Goal: Check status: Check status

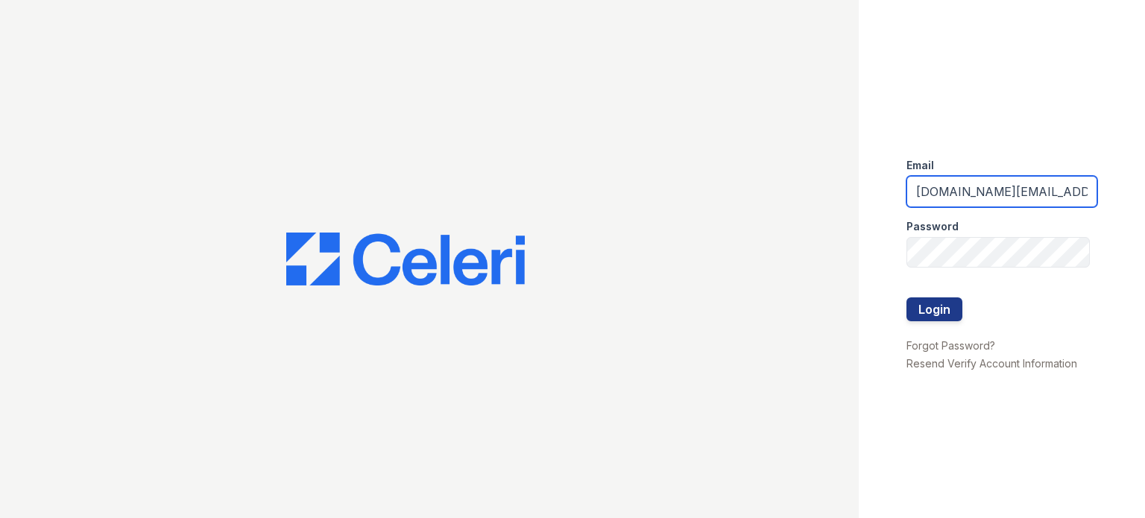
click at [978, 192] on input "[DOMAIN_NAME][EMAIL_ADDRESS][DOMAIN_NAME]" at bounding box center [1002, 191] width 191 height 31
type input "kimberly.am@cafmanagement.com"
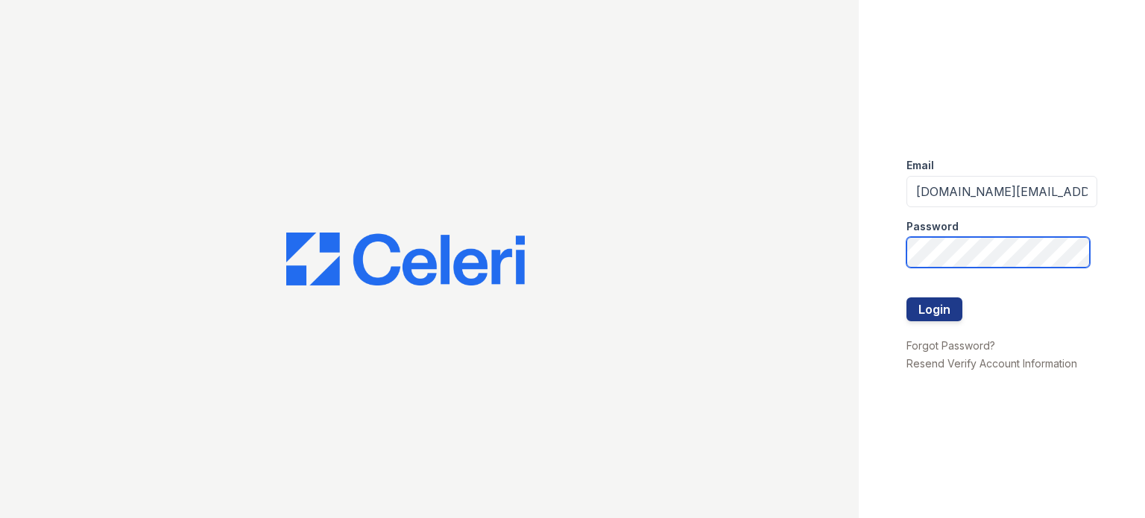
click at [907, 298] on button "Login" at bounding box center [935, 310] width 56 height 24
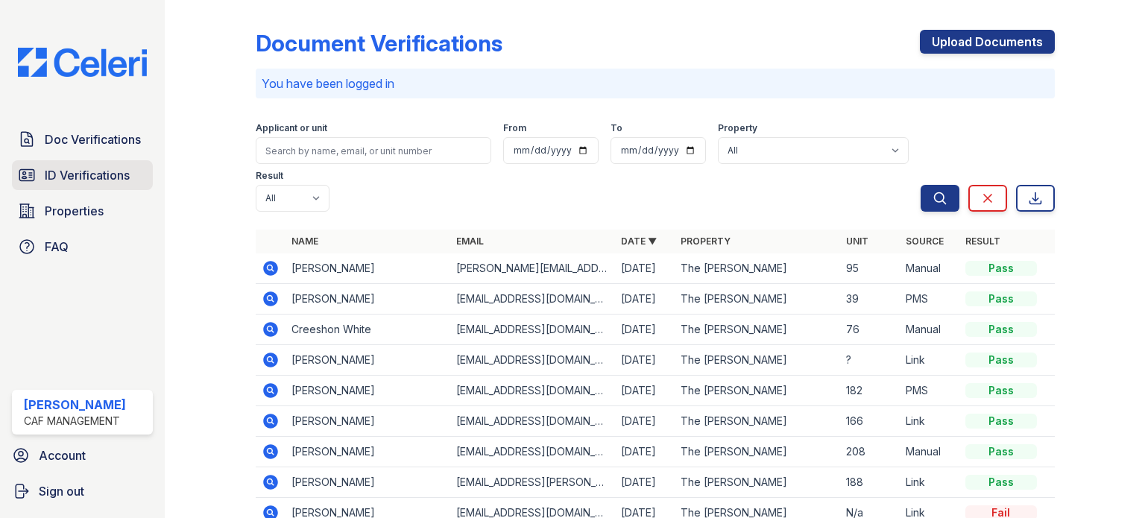
click at [95, 182] on span "ID Verifications" at bounding box center [87, 175] width 85 height 18
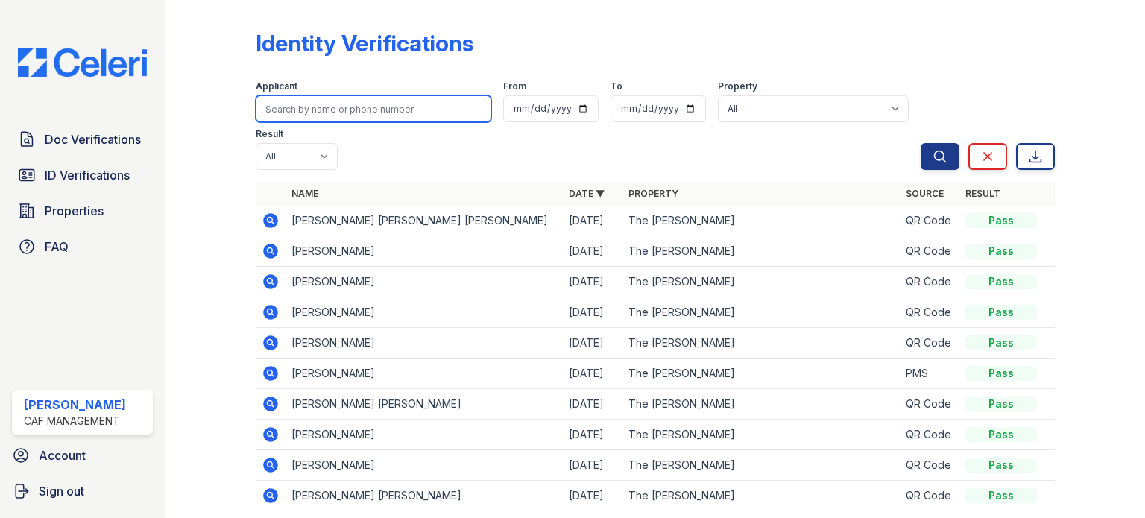
click at [429, 113] on input "search" at bounding box center [374, 108] width 236 height 27
type input "[PERSON_NAME]"
click at [921, 143] on button "Search" at bounding box center [940, 156] width 39 height 27
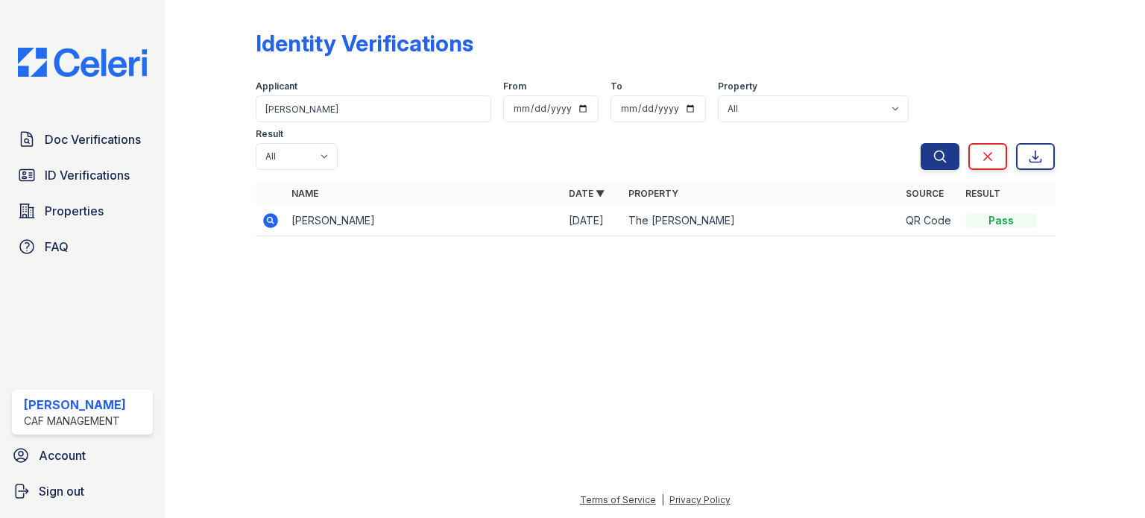
click at [276, 213] on icon at bounding box center [270, 220] width 15 height 15
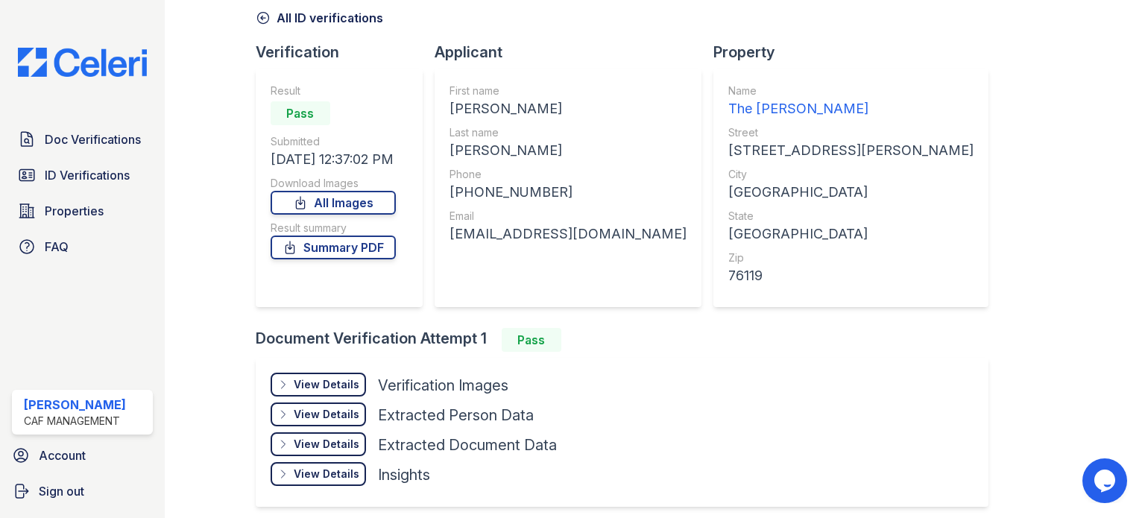
scroll to position [126, 0]
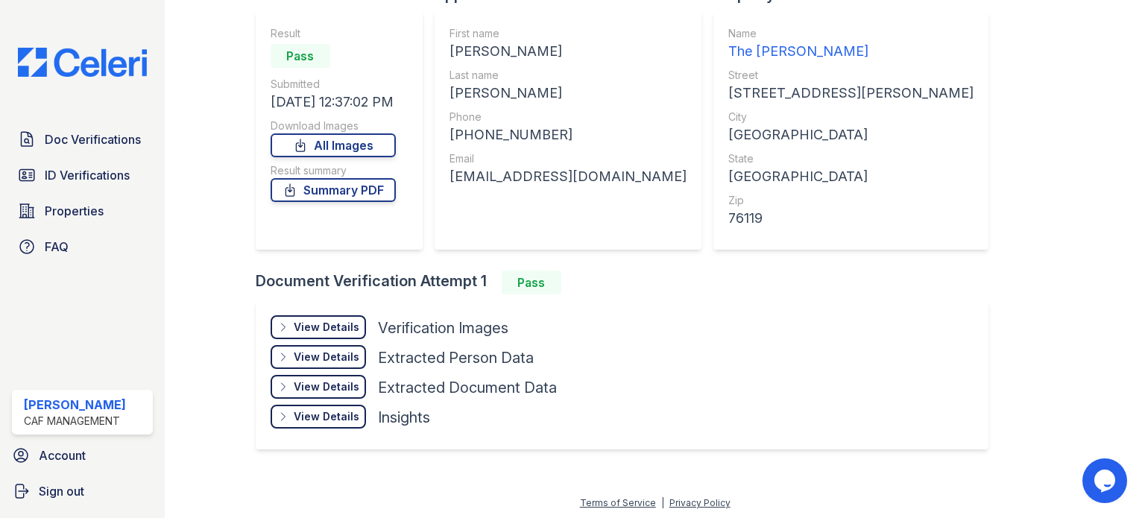
click at [324, 329] on div "View Details" at bounding box center [327, 327] width 66 height 15
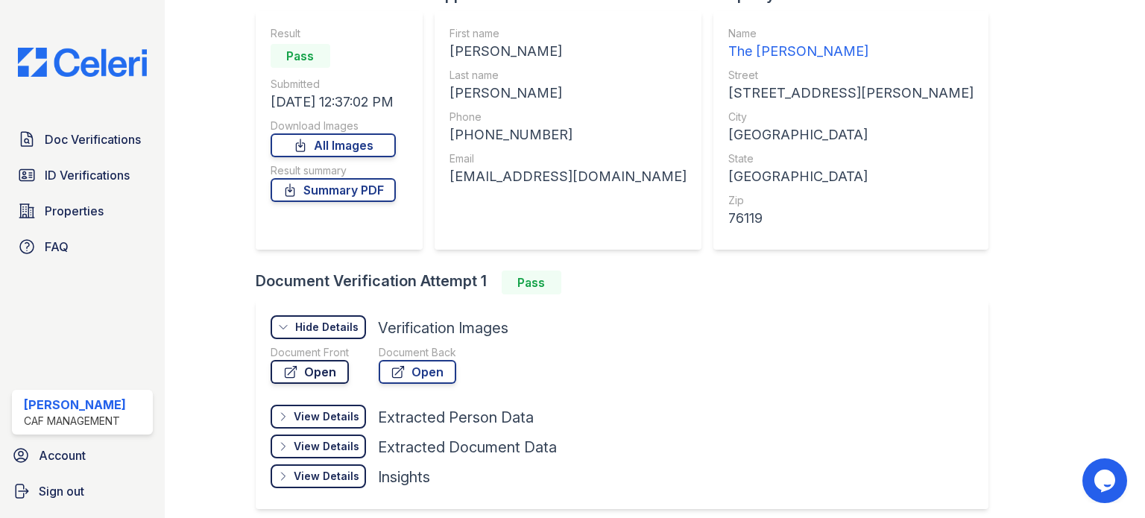
click at [320, 369] on link "Open" at bounding box center [310, 372] width 78 height 24
